Goal: Transaction & Acquisition: Download file/media

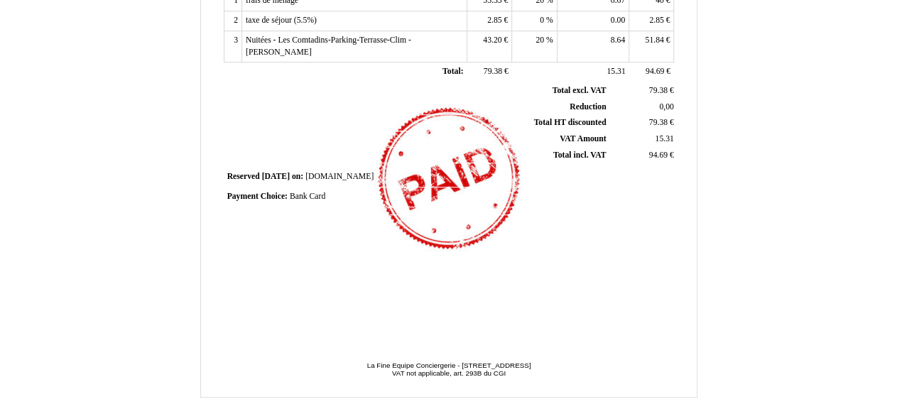
scroll to position [430, 0]
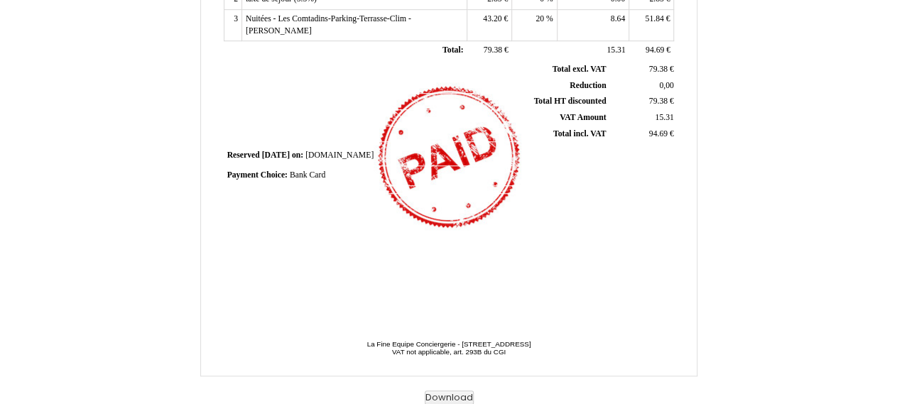
click at [458, 390] on div "Invoice Invoice N° 6912878 6912878 Creation date [DATE] Seller: Seller: La Fine…" at bounding box center [448, 3] width 831 height 802
click at [455, 396] on button "Download" at bounding box center [449, 398] width 49 height 15
